Goal: Check status: Check status

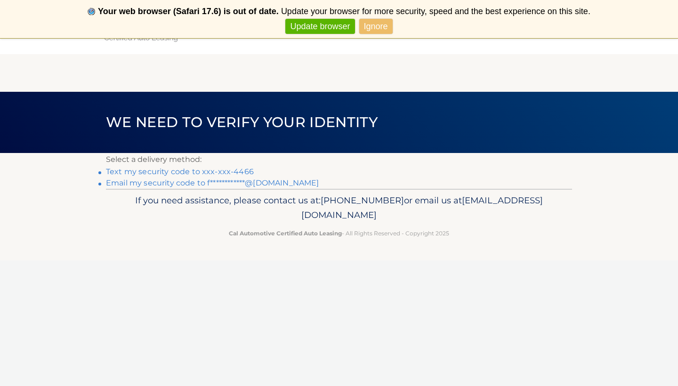
click at [200, 168] on link "Text my security code to xxx-xxx-4466" at bounding box center [180, 171] width 148 height 9
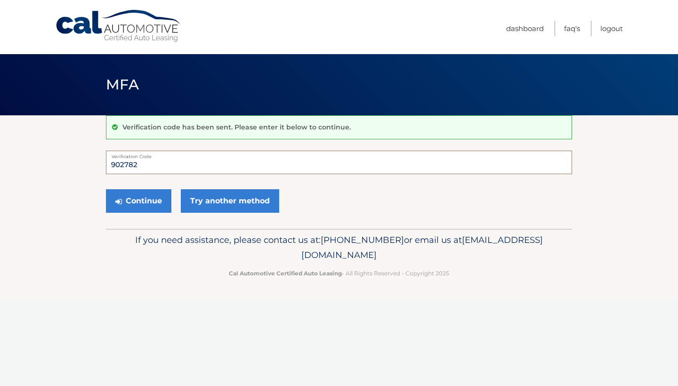
type input "902782"
click at [138, 201] on button "Continue" at bounding box center [138, 201] width 65 height 24
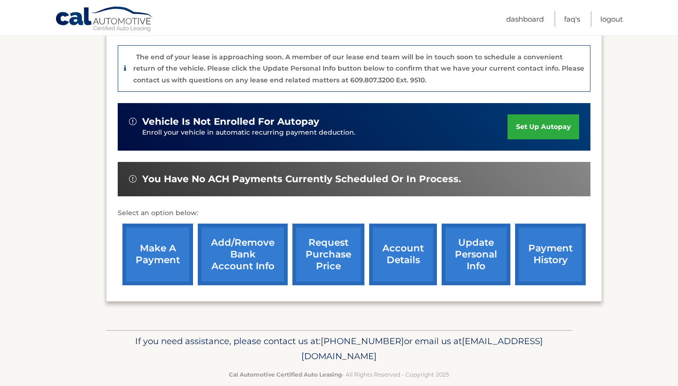
scroll to position [240, 0]
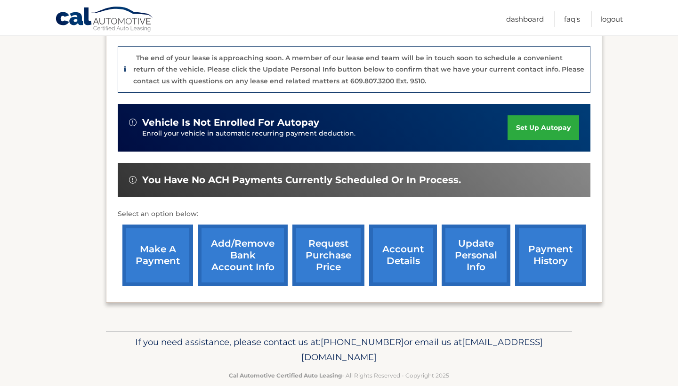
click at [544, 242] on link "payment history" at bounding box center [550, 256] width 71 height 62
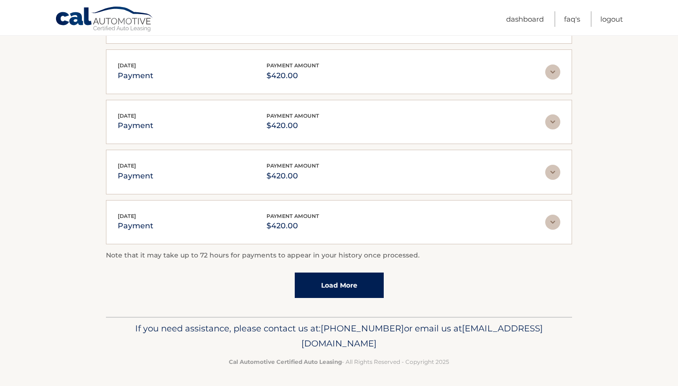
scroll to position [230, 0]
click at [355, 282] on link "Load More" at bounding box center [339, 285] width 89 height 25
click at [355, 282] on link "Load More" at bounding box center [339, 286] width 89 height 25
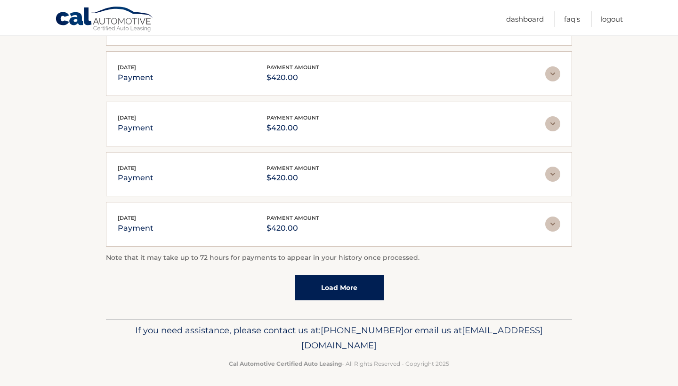
click at [355, 282] on link "Load More" at bounding box center [339, 287] width 89 height 25
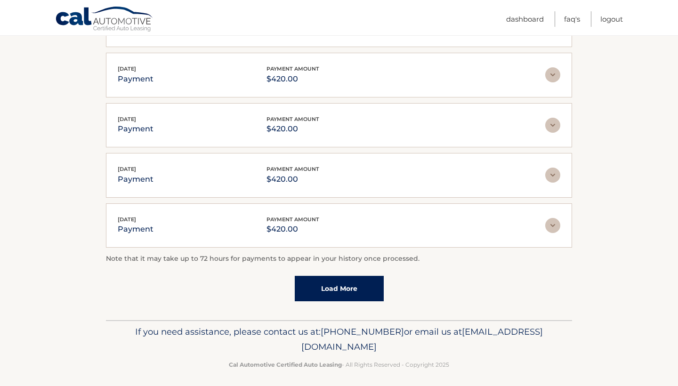
click at [355, 282] on link "Load More" at bounding box center [339, 288] width 89 height 25
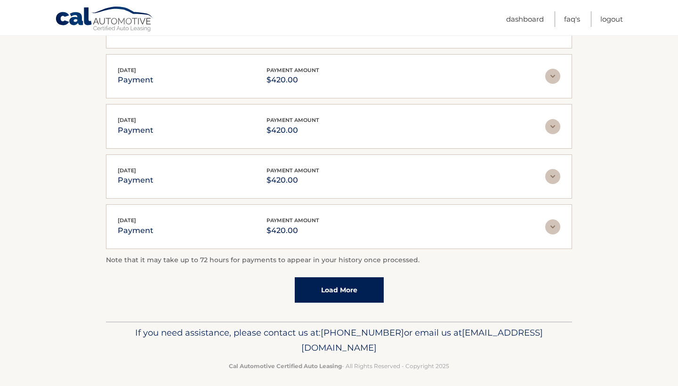
click at [355, 282] on link "Load More" at bounding box center [339, 289] width 89 height 25
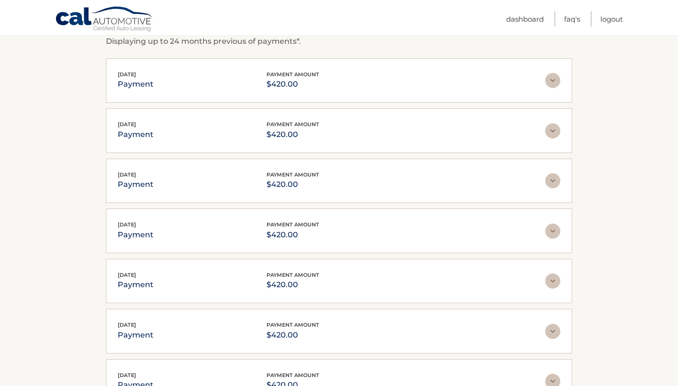
scroll to position [170, 0]
